Goal: Book appointment/travel/reservation

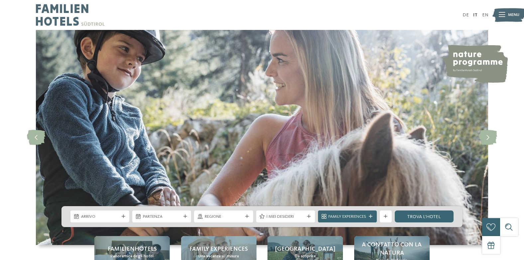
scroll to position [133, 0]
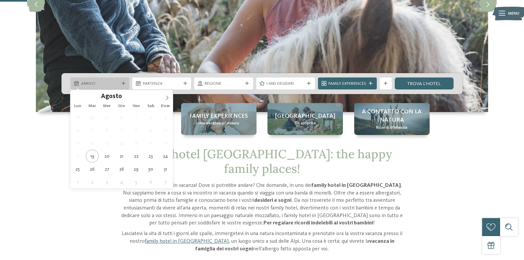
click at [124, 86] on div "Arrivo" at bounding box center [99, 83] width 59 height 12
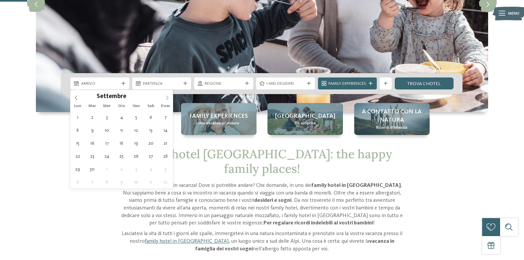
click at [169, 98] on icon at bounding box center [167, 97] width 5 height 5
type div "[DATE]"
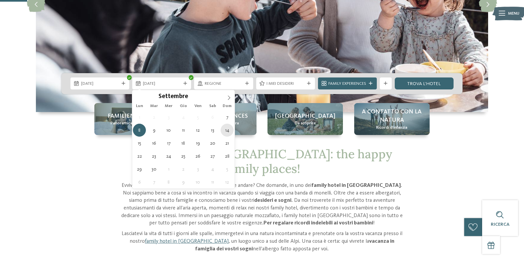
type div "[DATE]"
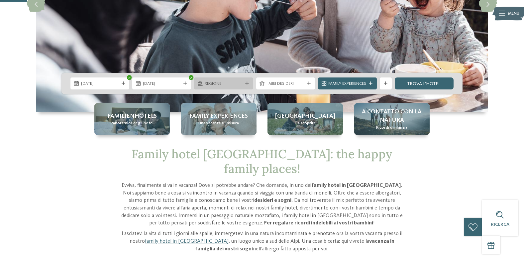
click at [224, 81] on span "Regione" at bounding box center [224, 84] width 38 height 6
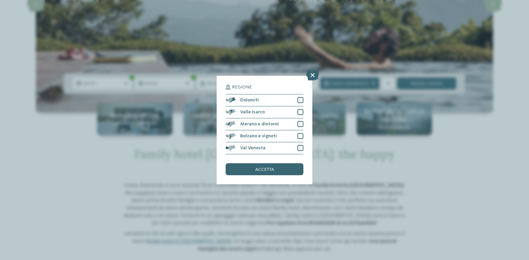
click at [256, 173] on div "accetta" at bounding box center [265, 169] width 78 height 12
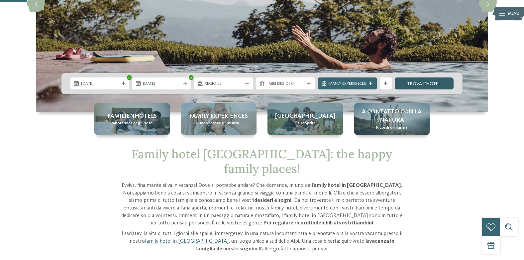
click at [442, 86] on link "trova l’hotel" at bounding box center [424, 83] width 59 height 12
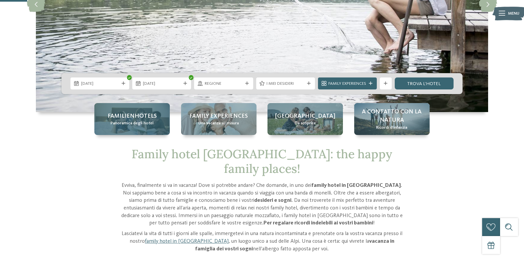
click at [135, 124] on span "Panoramica degli hotel" at bounding box center [132, 123] width 43 height 6
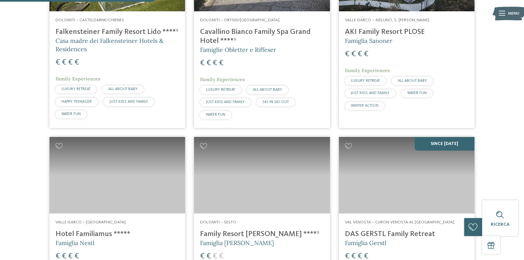
scroll to position [558, 0]
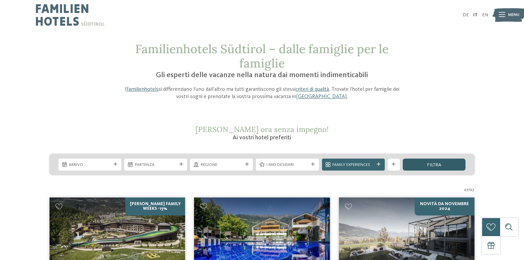
click at [431, 168] on div "filtra" at bounding box center [434, 164] width 63 height 12
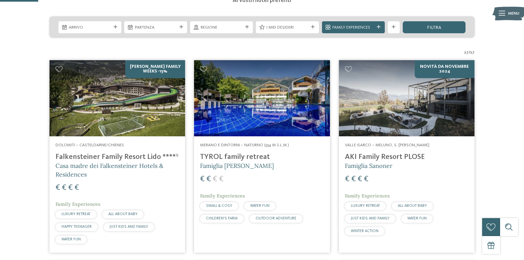
scroll to position [156, 0]
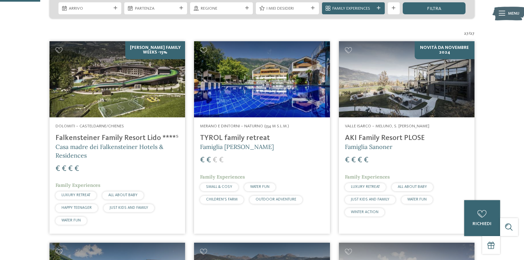
click at [384, 137] on h4 "AKI Family Resort PLOSE" at bounding box center [407, 138] width 124 height 9
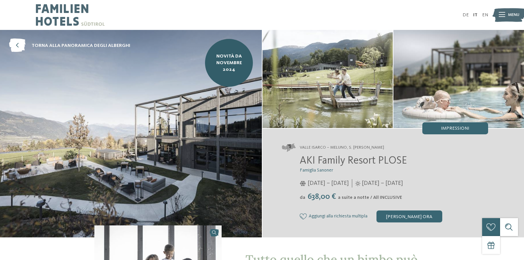
click at [215, 116] on img at bounding box center [131, 133] width 262 height 207
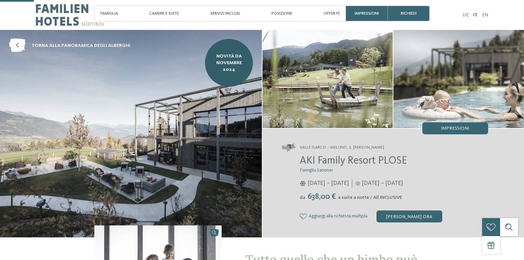
scroll to position [133, 0]
